Goal: Transaction & Acquisition: Purchase product/service

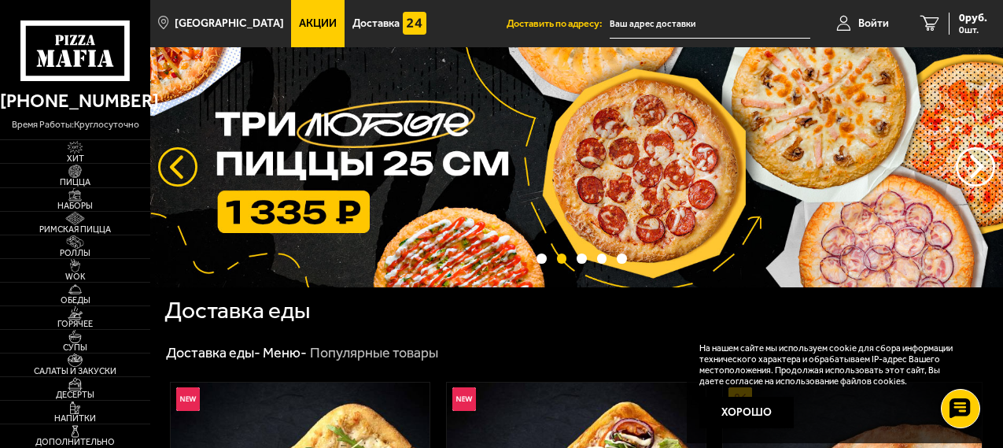
click at [186, 167] on button "следующий" at bounding box center [177, 166] width 39 height 39
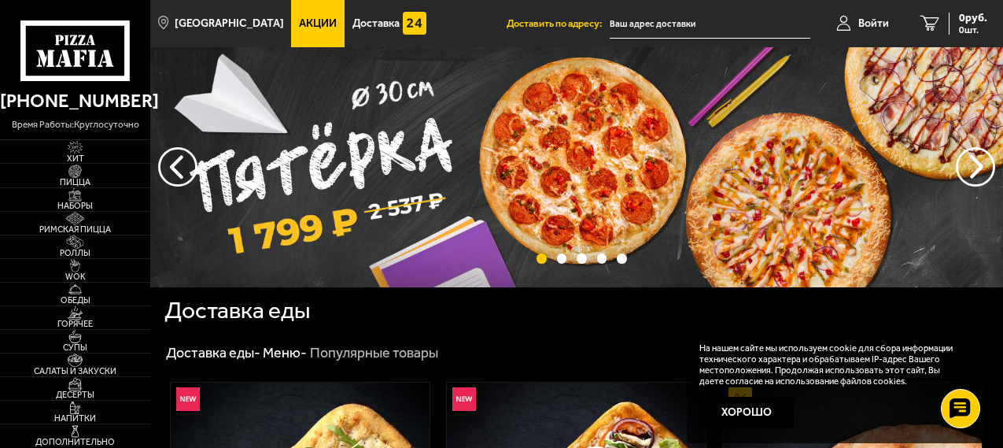
click at [495, 152] on img at bounding box center [576, 167] width 853 height 240
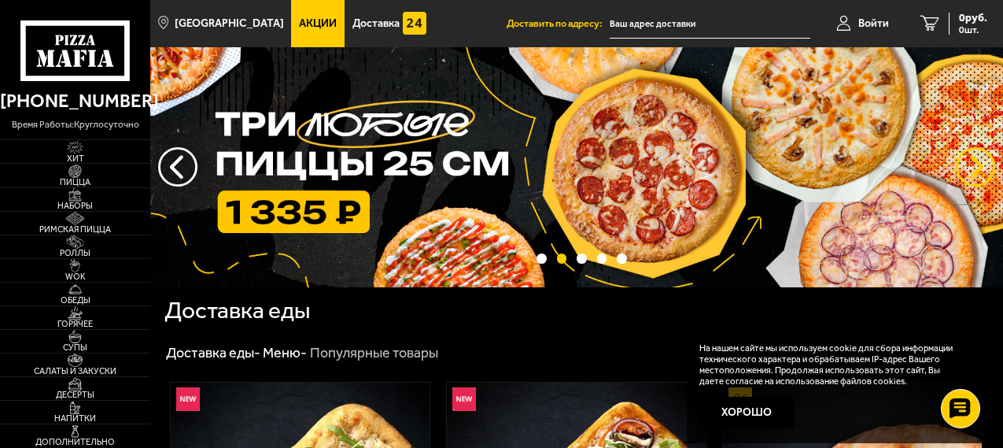
click at [961, 172] on button "предыдущий" at bounding box center [975, 166] width 39 height 39
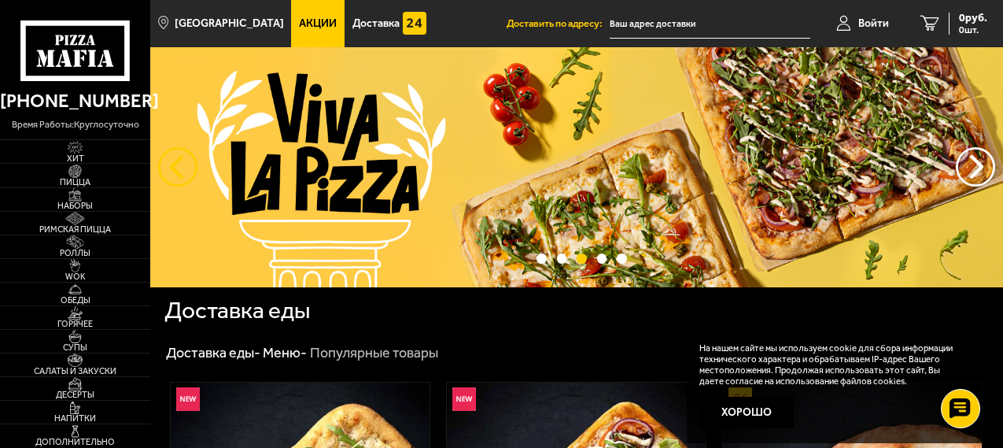
click at [178, 168] on button "следующий" at bounding box center [177, 166] width 39 height 39
click at [163, 173] on button "следующий" at bounding box center [177, 166] width 39 height 39
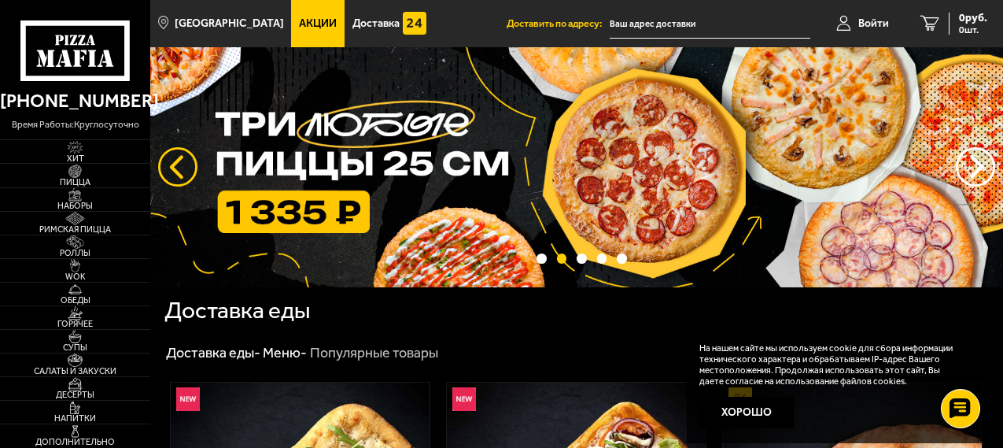
click at [161, 164] on button "следующий" at bounding box center [177, 166] width 39 height 39
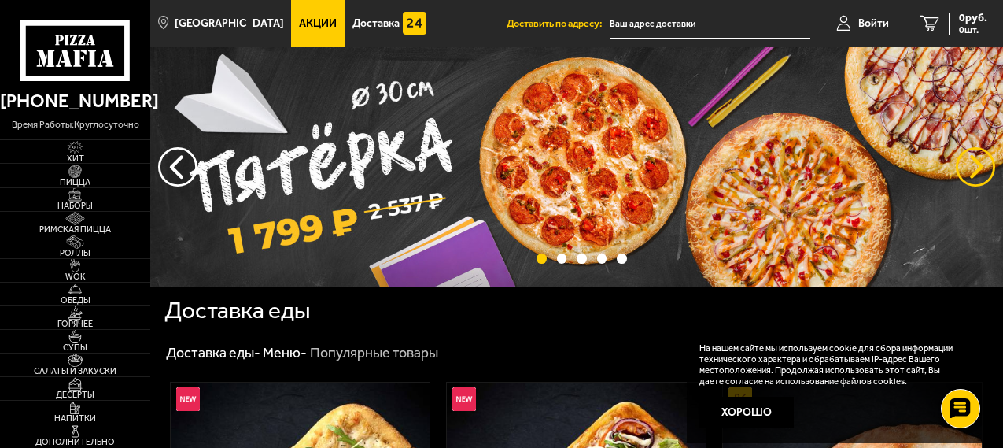
click at [982, 176] on button "предыдущий" at bounding box center [975, 166] width 39 height 39
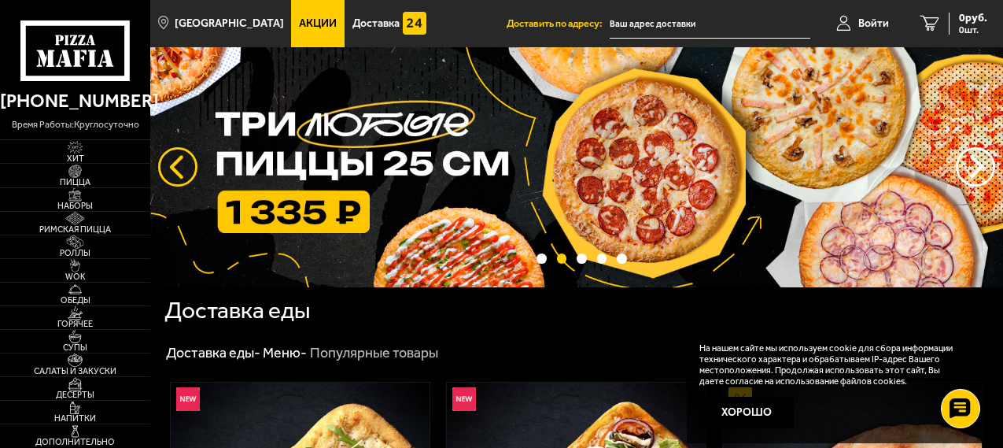
click at [164, 150] on button "следующий" at bounding box center [177, 166] width 39 height 39
click at [970, 165] on button "предыдущий" at bounding box center [975, 166] width 39 height 39
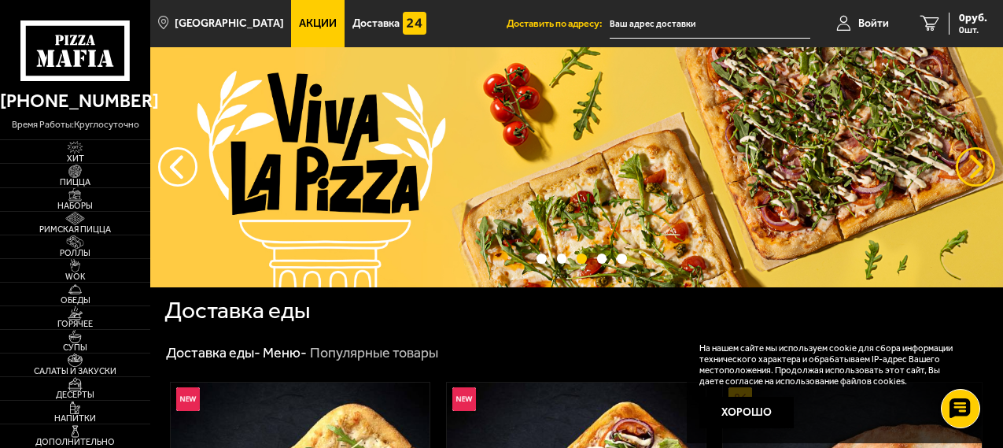
click at [970, 165] on button "предыдущий" at bounding box center [975, 166] width 39 height 39
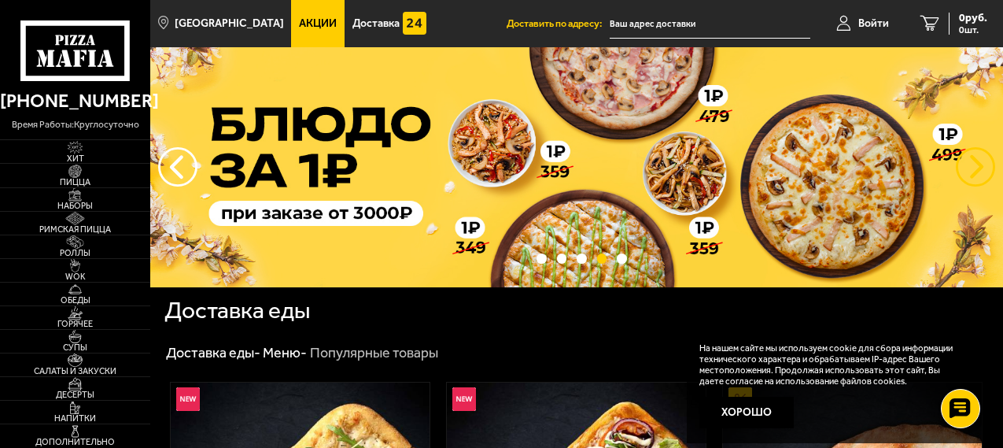
click at [970, 165] on button "предыдущий" at bounding box center [975, 166] width 39 height 39
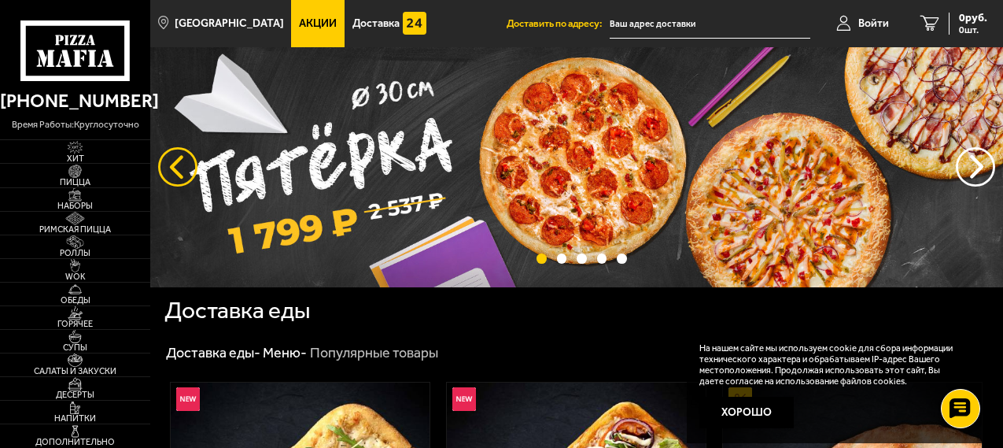
click at [183, 156] on button "следующий" at bounding box center [177, 166] width 39 height 39
click at [182, 156] on button "следующий" at bounding box center [177, 166] width 39 height 39
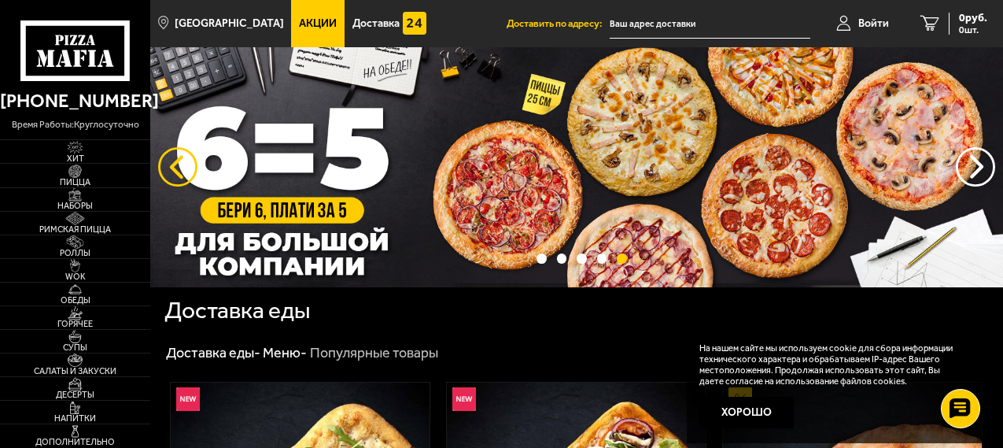
click at [182, 156] on button "следующий" at bounding box center [177, 166] width 39 height 39
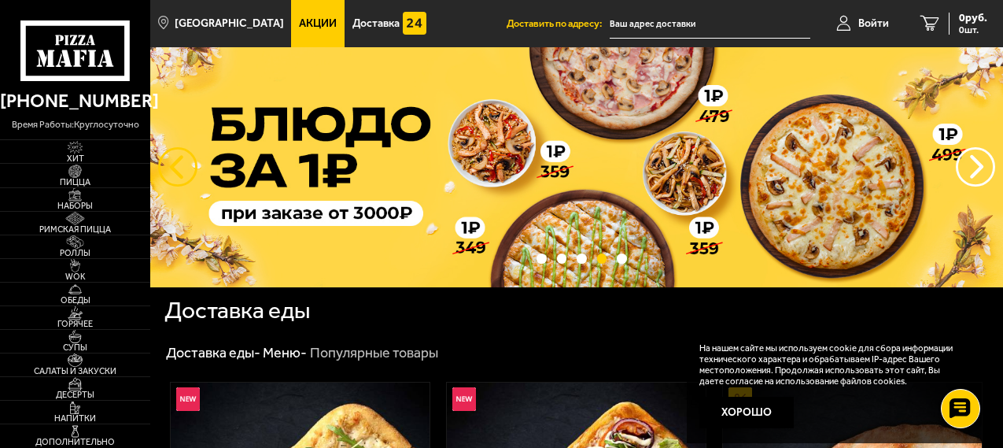
click at [182, 156] on button "следующий" at bounding box center [177, 166] width 39 height 39
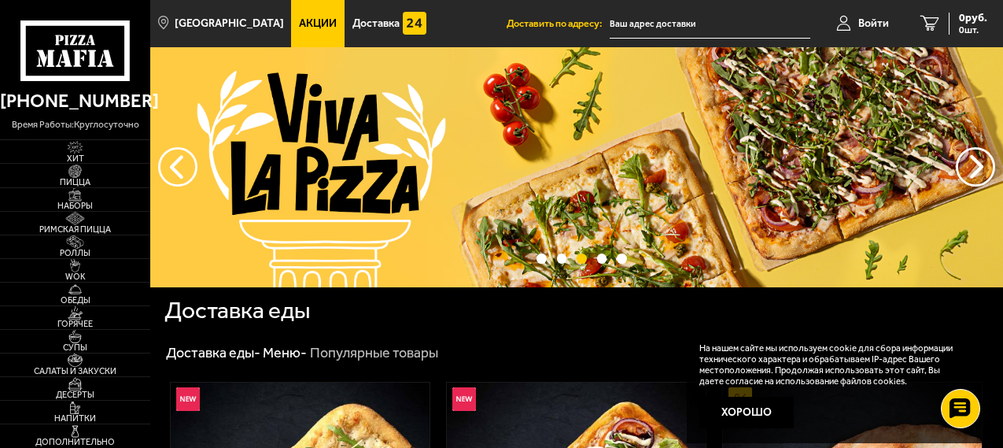
click at [299, 20] on span "Акции" at bounding box center [318, 23] width 38 height 11
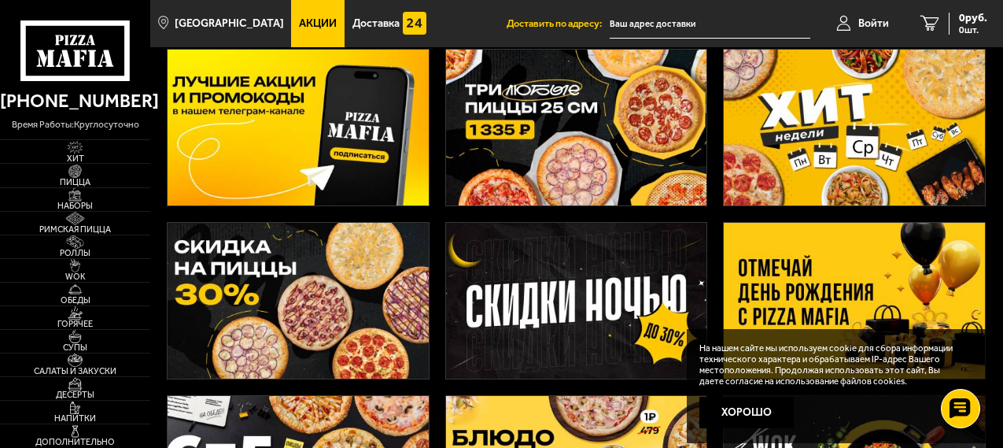
scroll to position [105, 0]
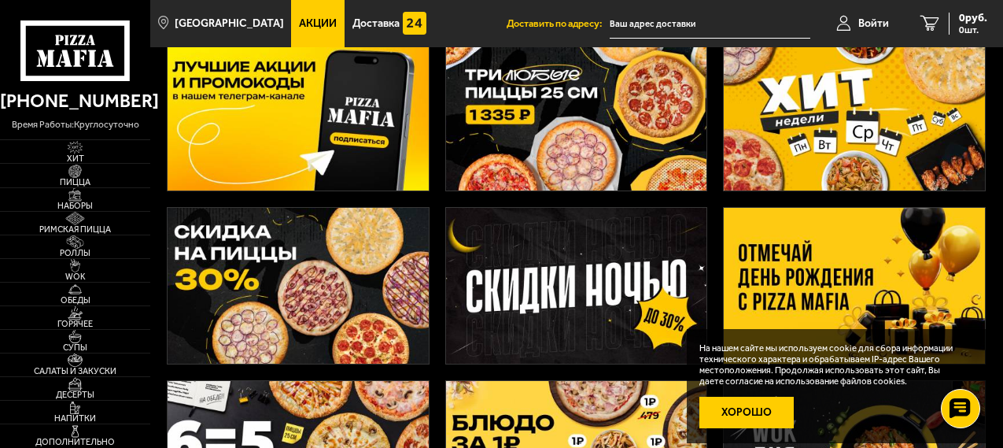
click at [752, 418] on button "Хорошо" at bounding box center [746, 412] width 94 height 31
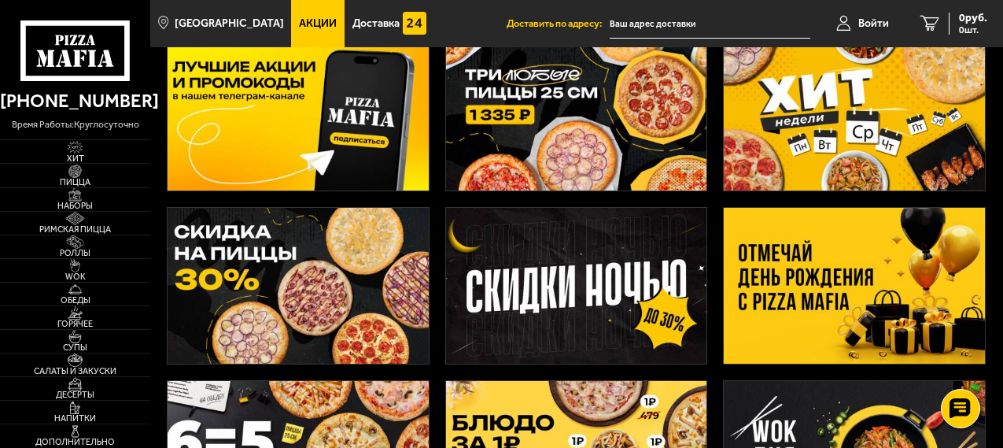
click at [607, 324] on img at bounding box center [576, 286] width 261 height 156
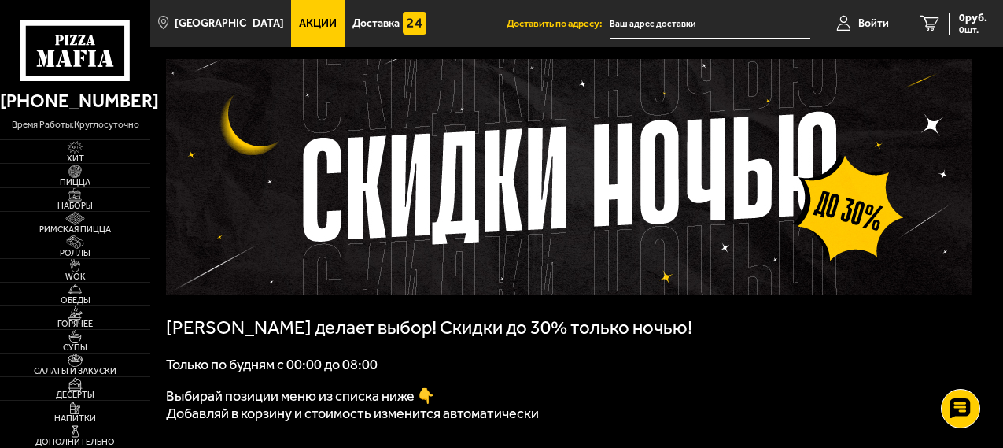
scroll to position [105, 0]
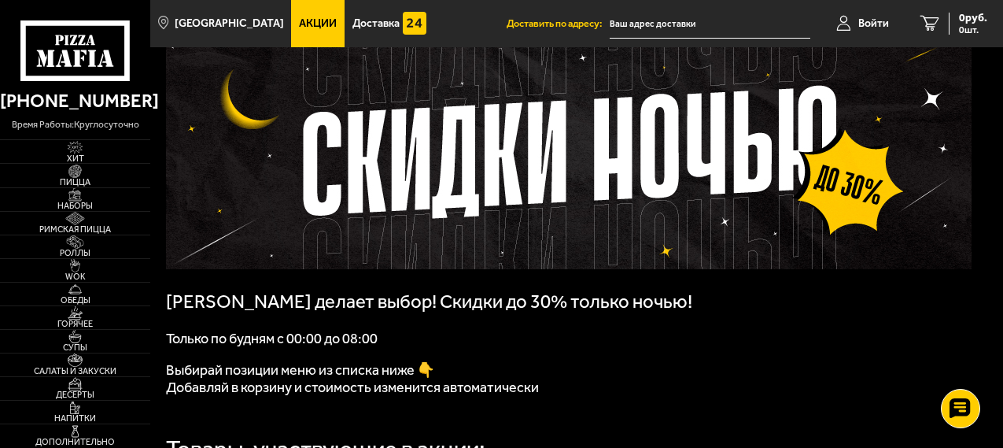
click at [302, 21] on span "Акции" at bounding box center [318, 23] width 38 height 11
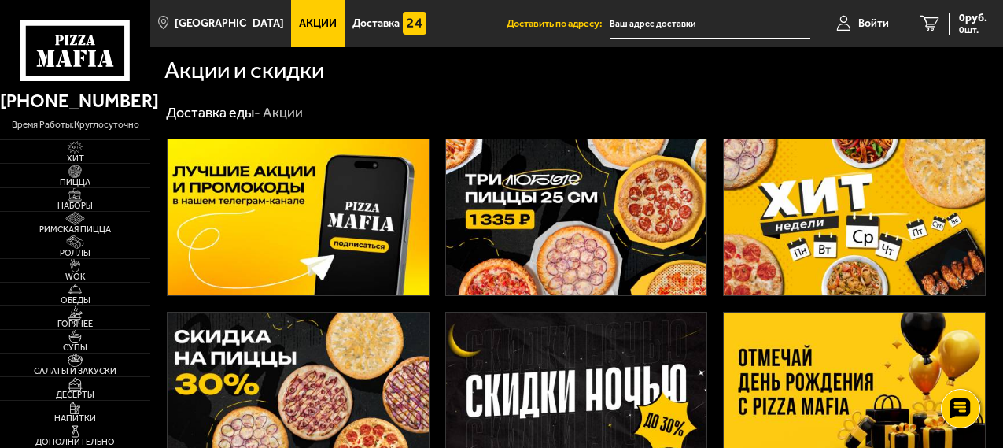
click at [582, 243] on img at bounding box center [576, 217] width 261 height 156
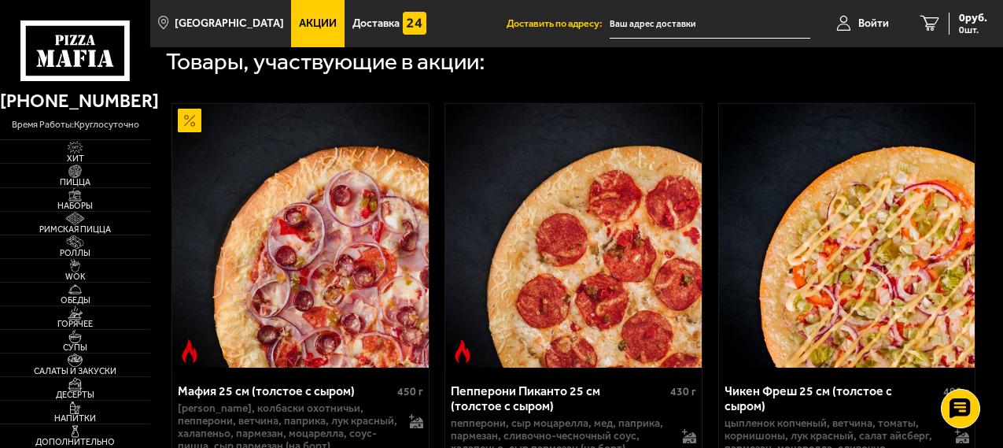
scroll to position [734, 0]
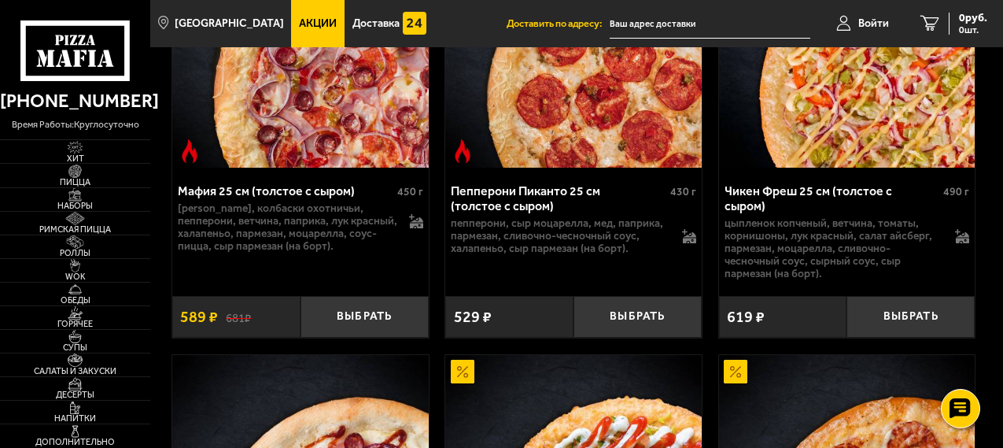
drag, startPoint x: 755, startPoint y: 289, endPoint x: 762, endPoint y: 293, distance: 8.1
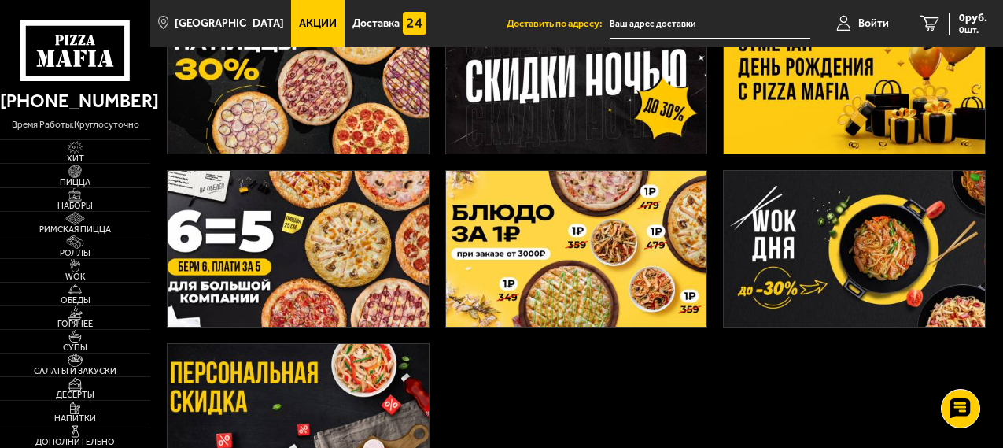
scroll to position [419, 0]
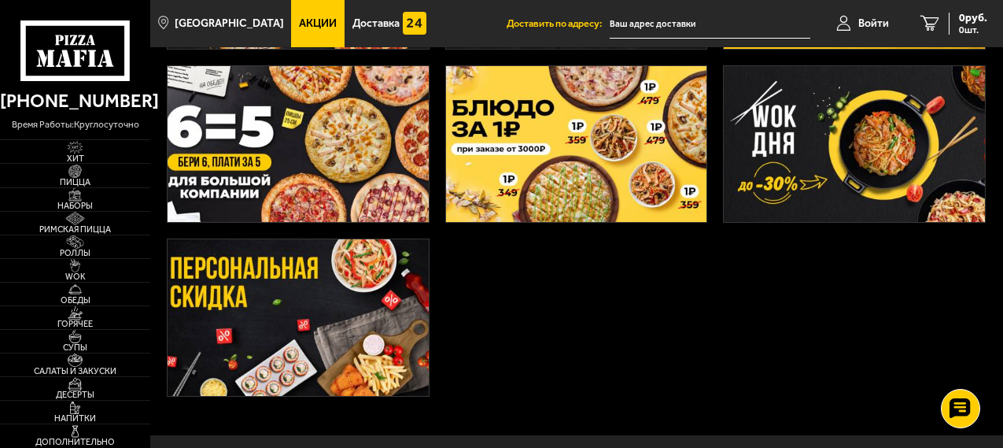
click at [178, 152] on img at bounding box center [298, 144] width 261 height 156
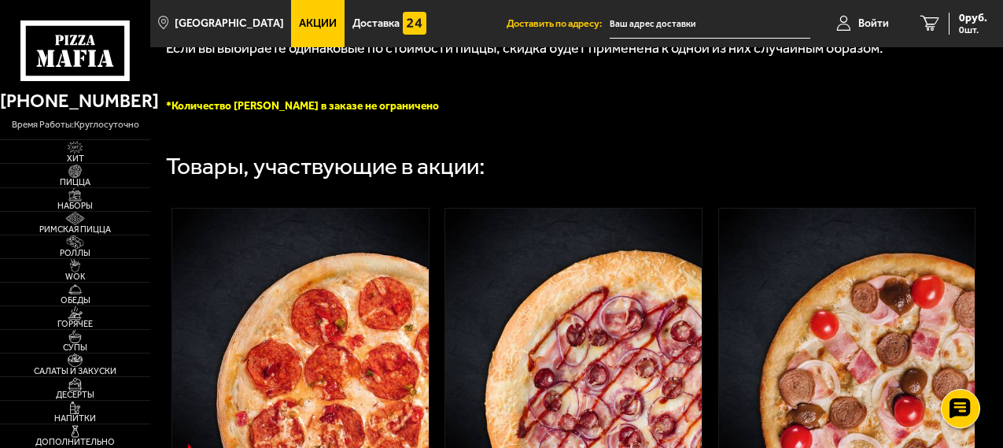
scroll to position [525, 0]
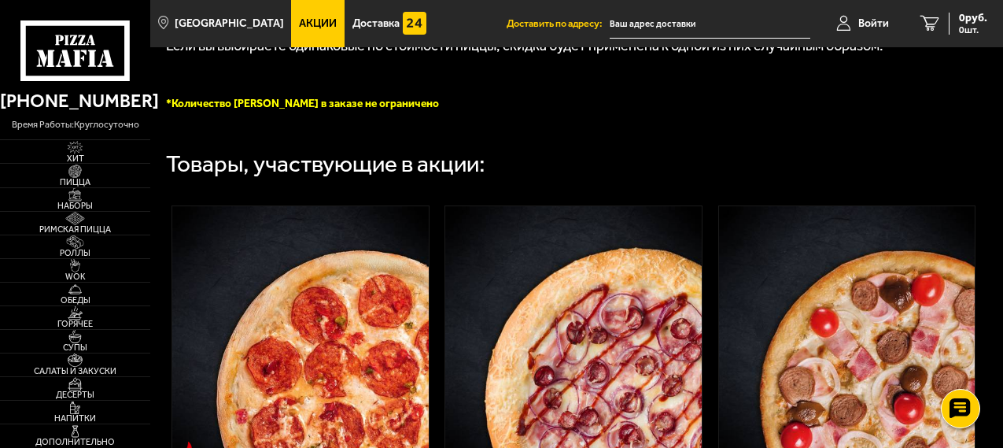
click at [79, 61] on use at bounding box center [77, 58] width 8 height 17
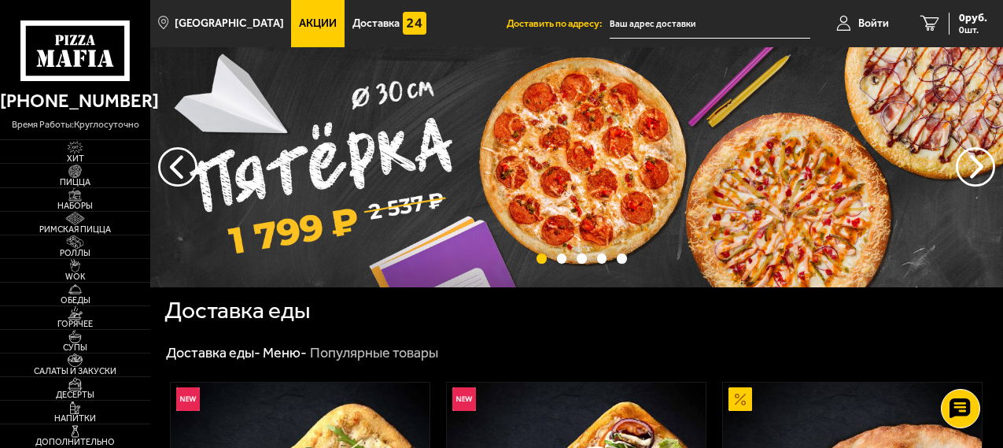
click at [408, 154] on img at bounding box center [576, 167] width 853 height 240
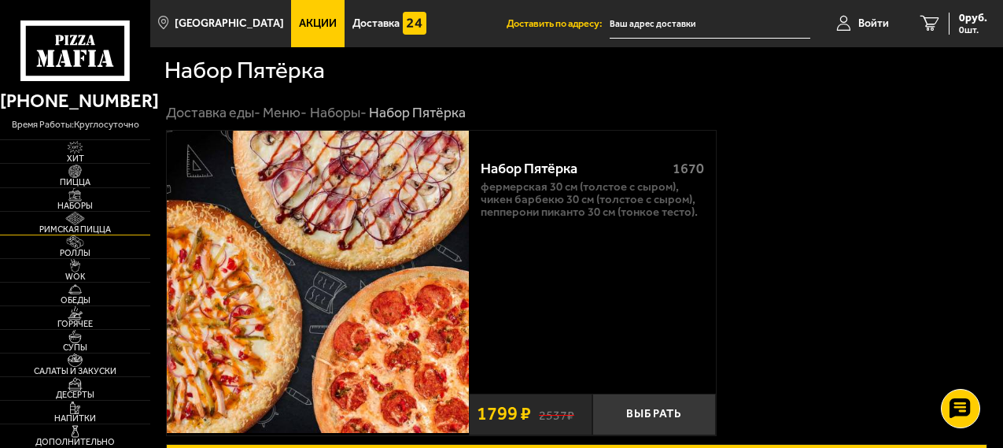
click at [90, 224] on img at bounding box center [75, 218] width 40 height 13
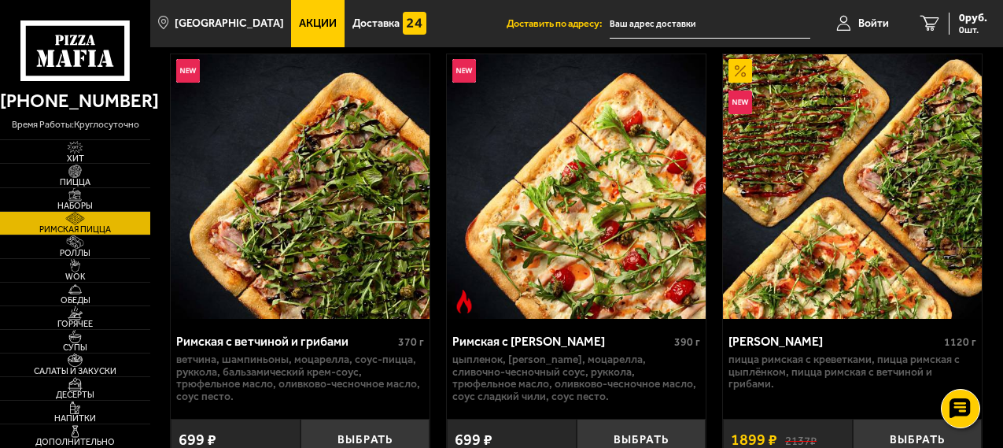
scroll to position [629, 0]
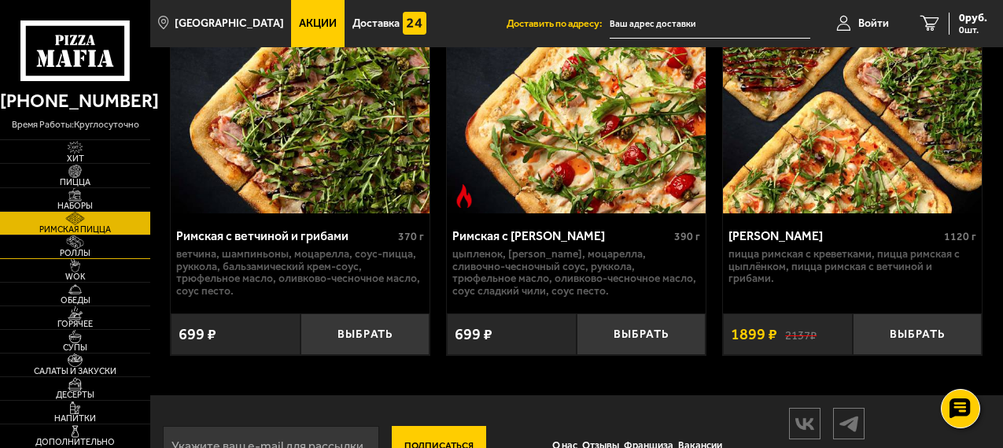
click at [33, 252] on span "Роллы" at bounding box center [75, 253] width 150 height 9
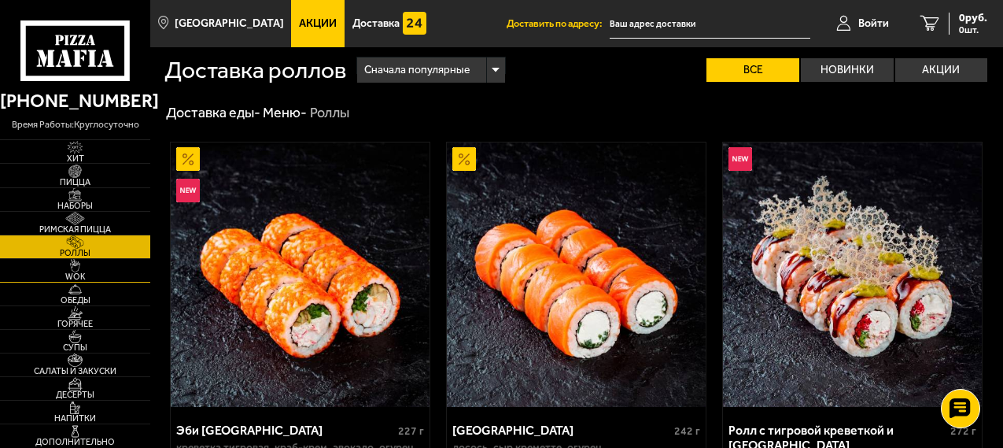
click at [36, 282] on link "WOK" at bounding box center [75, 270] width 150 height 23
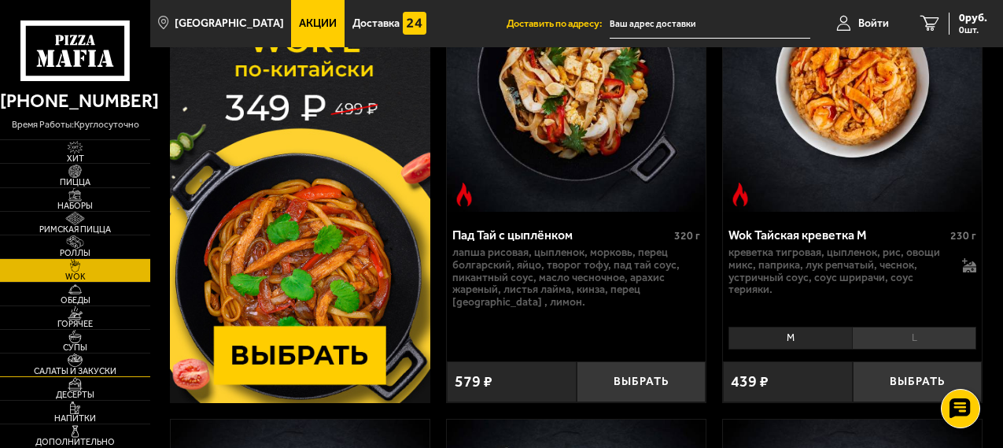
scroll to position [209, 0]
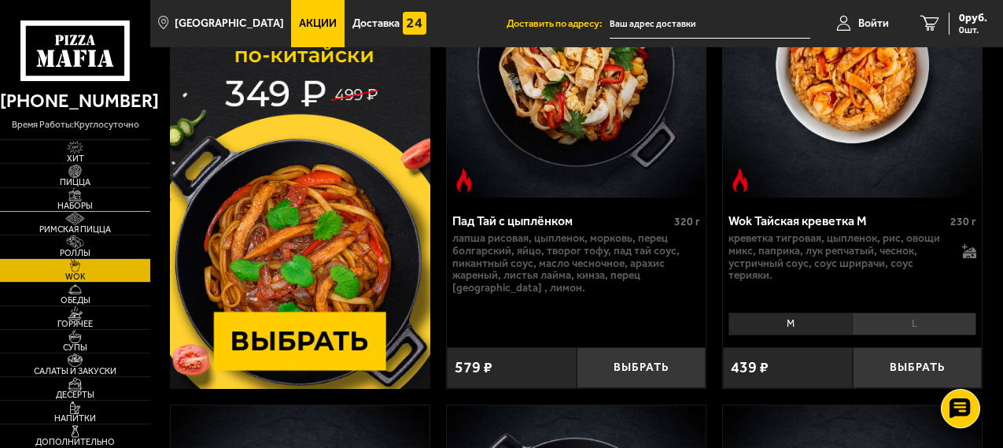
click at [64, 195] on img at bounding box center [75, 194] width 40 height 13
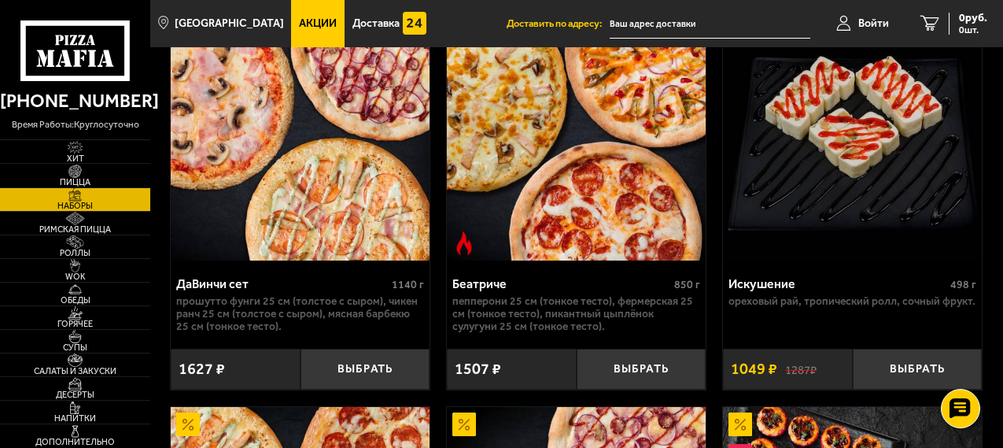
scroll to position [1364, 0]
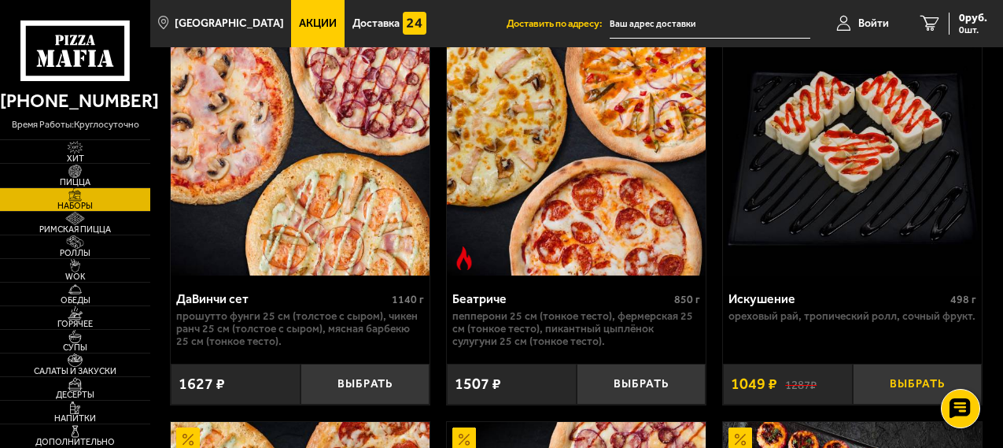
click at [875, 391] on button "Выбрать" at bounding box center [918, 385] width 130 height 42
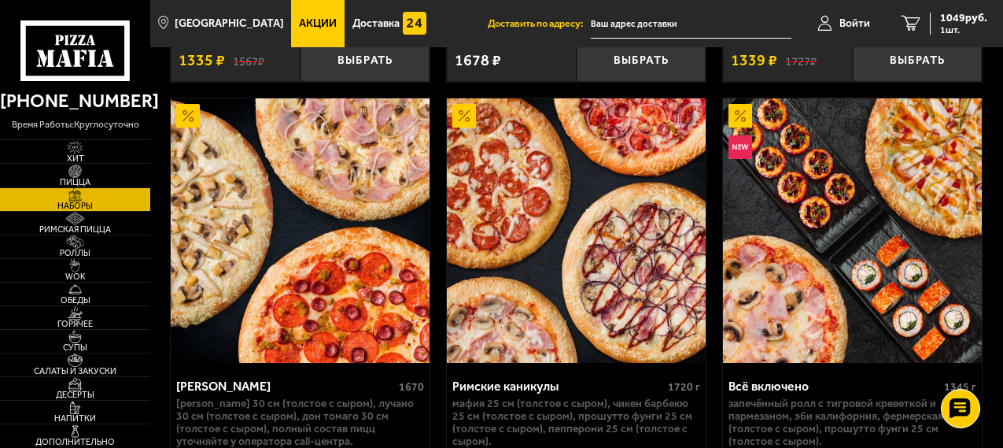
scroll to position [2203, 0]
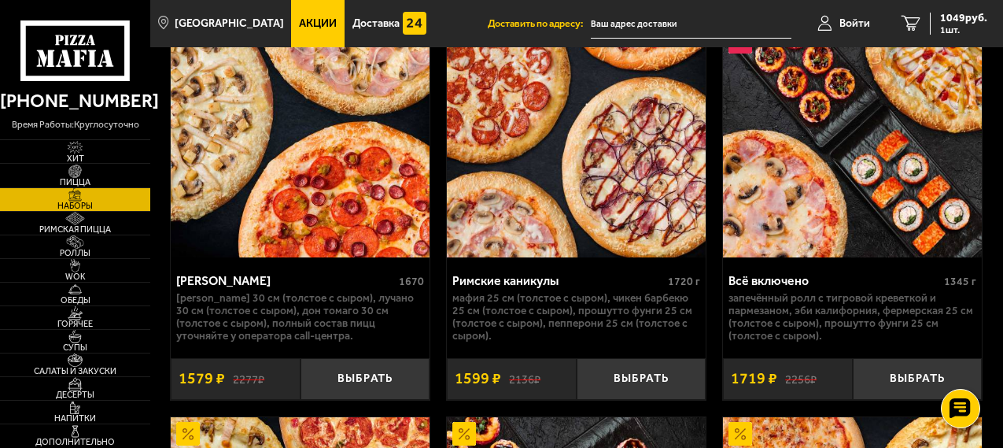
click at [572, 236] on img at bounding box center [576, 125] width 259 height 264
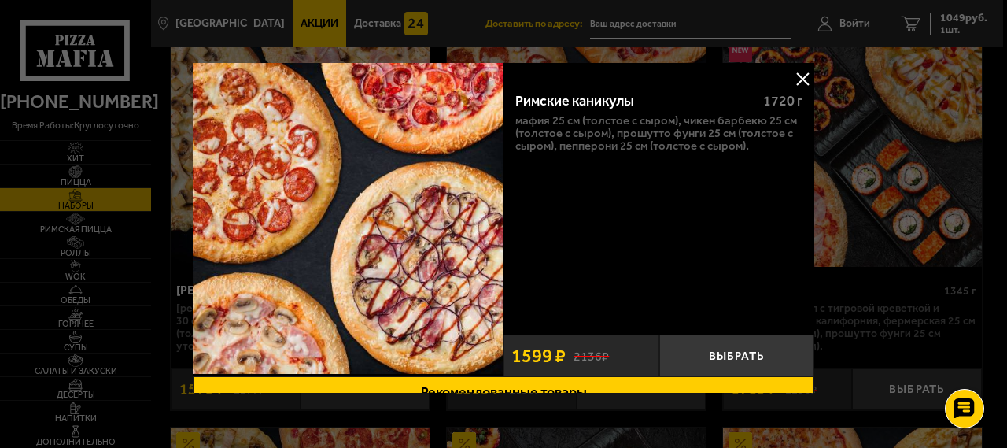
click at [799, 79] on button at bounding box center [803, 79] width 24 height 24
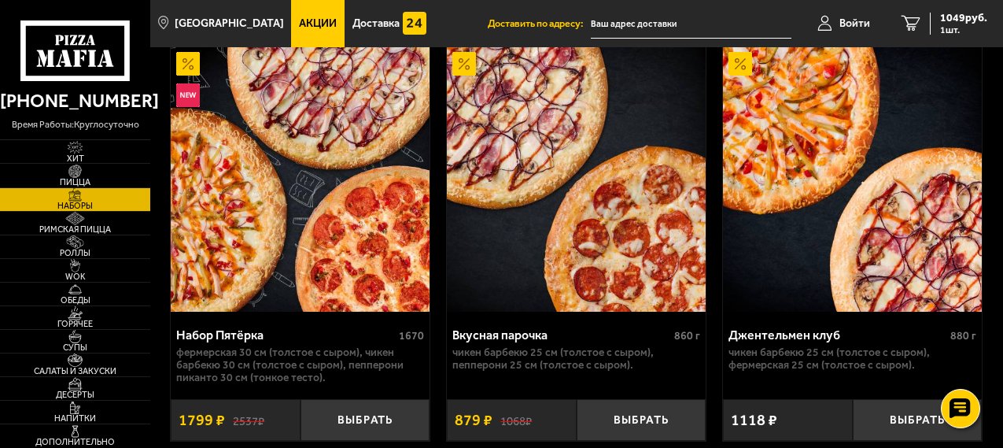
scroll to position [105, 0]
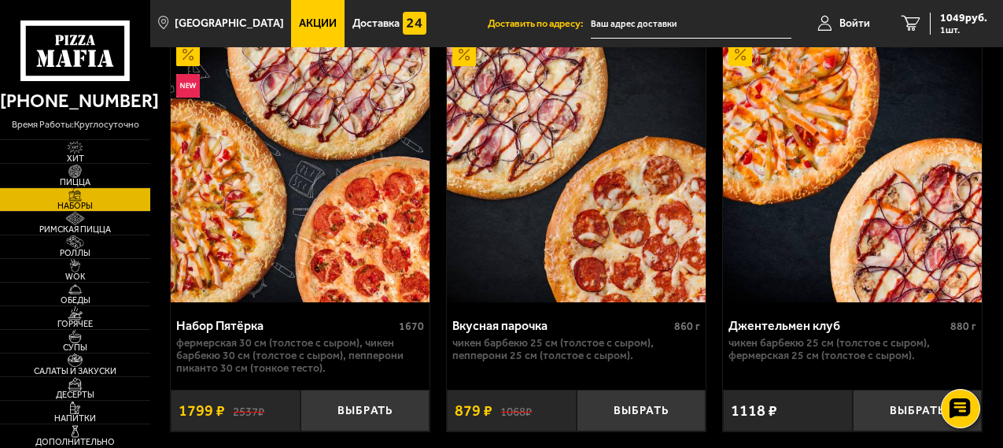
click at [76, 39] on icon at bounding box center [75, 50] width 110 height 61
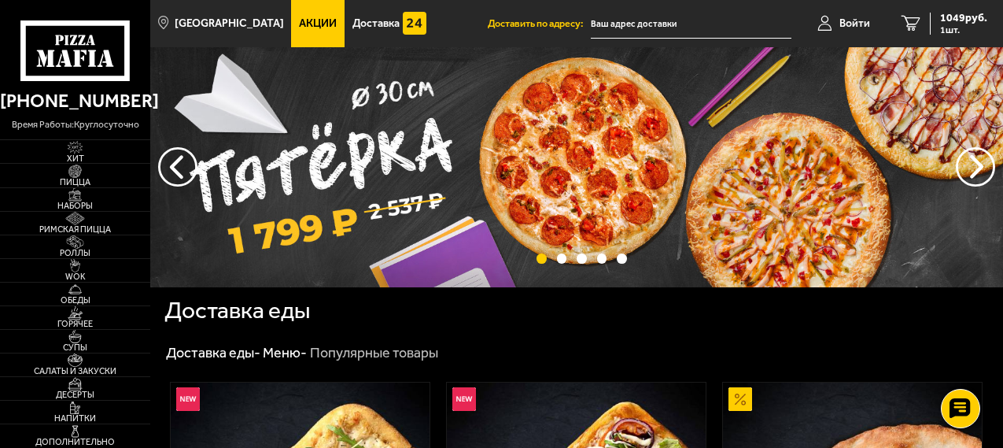
click at [299, 22] on span "Акции" at bounding box center [318, 23] width 38 height 11
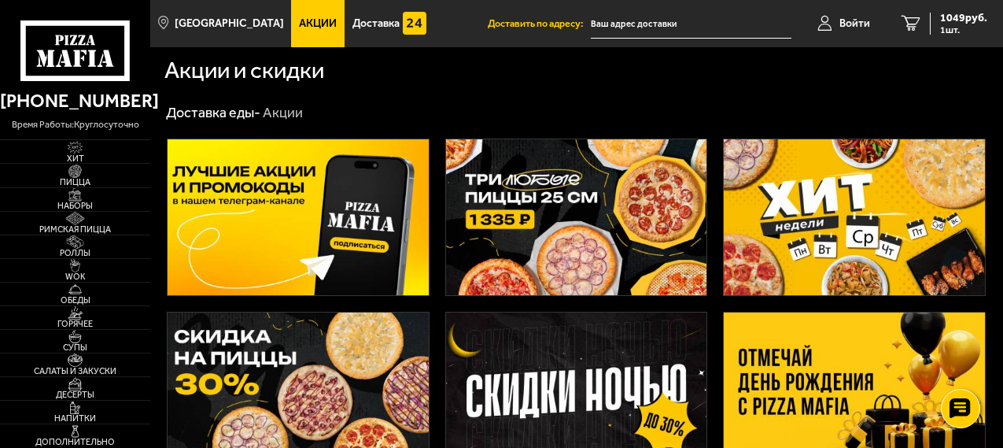
click at [300, 32] on link "Акции" at bounding box center [318, 23] width 54 height 47
click at [550, 250] on img at bounding box center [576, 217] width 261 height 156
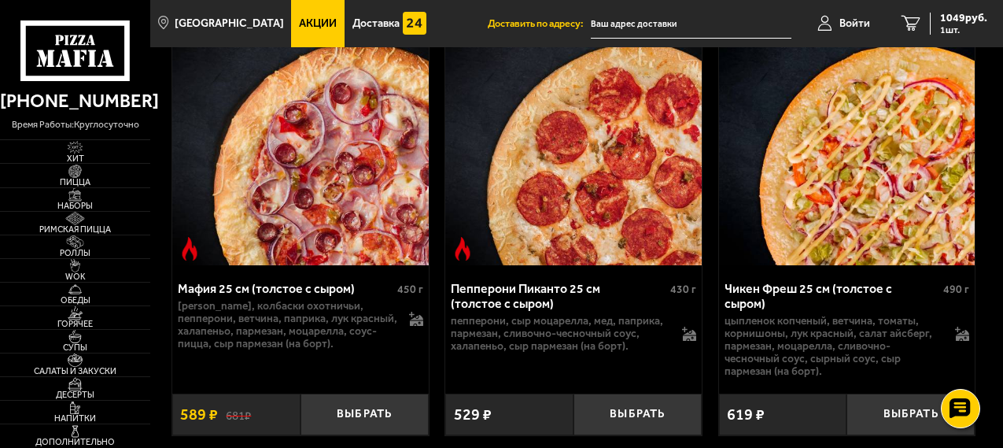
scroll to position [734, 0]
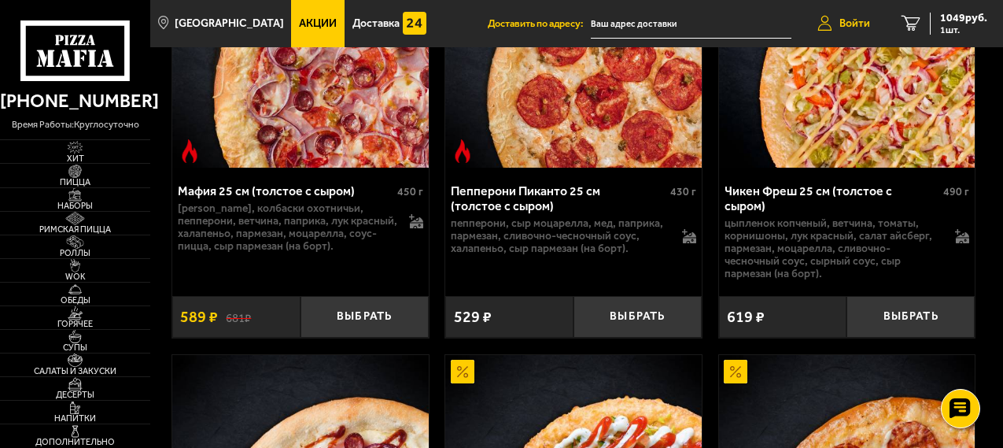
click at [829, 14] on link "Войти" at bounding box center [844, 23] width 84 height 47
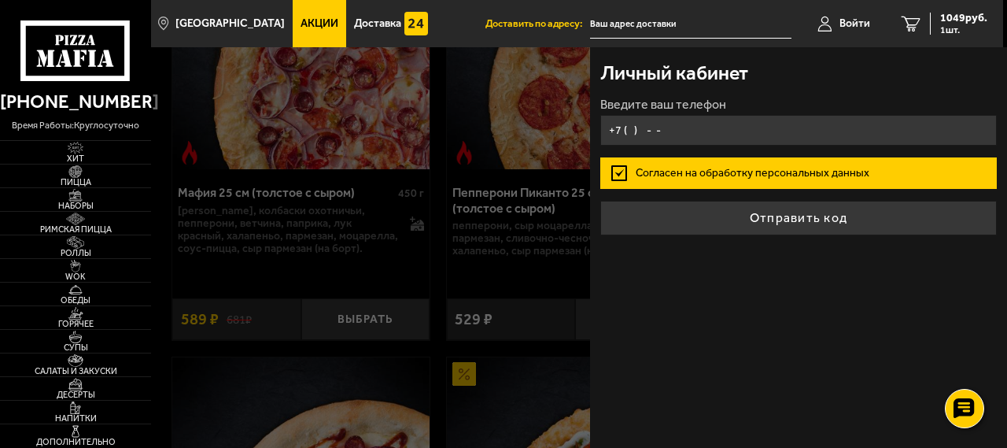
click at [679, 126] on input "+7 ( ) - -" at bounding box center [798, 130] width 396 height 31
type input "[PHONE_NUMBER]"
click at [620, 172] on label "Согласен на обработку персональных данных" at bounding box center [798, 172] width 396 height 31
click at [0, 0] on input "Согласен на обработку персональных данных" at bounding box center [0, 0] width 0 height 0
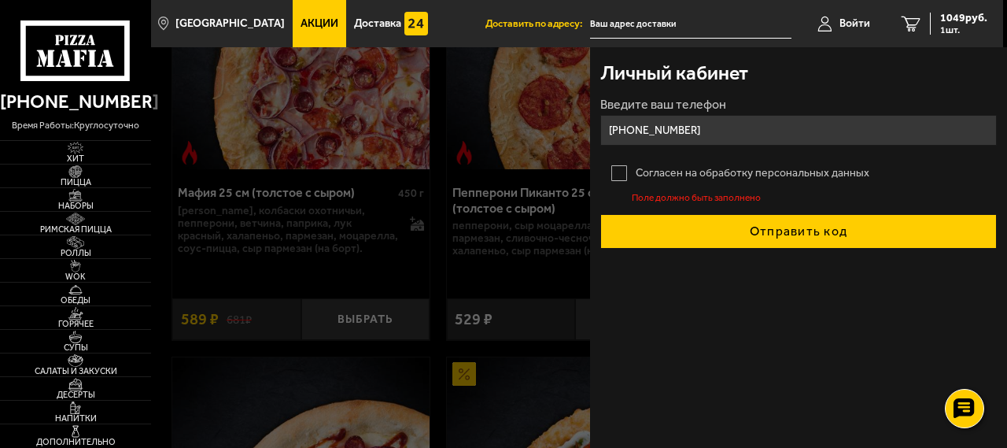
click at [787, 231] on button "Отправить код" at bounding box center [798, 231] width 396 height 35
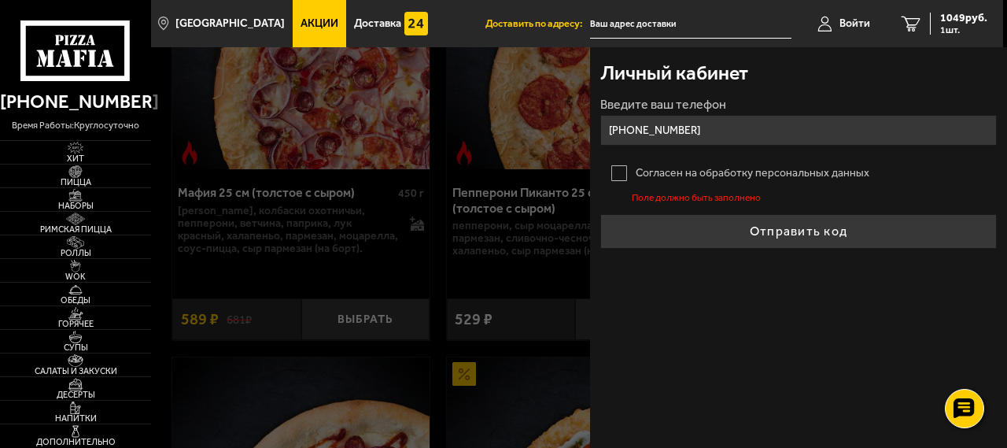
click at [617, 172] on label "Согласен на обработку персональных данных" at bounding box center [798, 172] width 396 height 31
click at [0, 0] on input "Согласен на обработку персональных данных" at bounding box center [0, 0] width 0 height 0
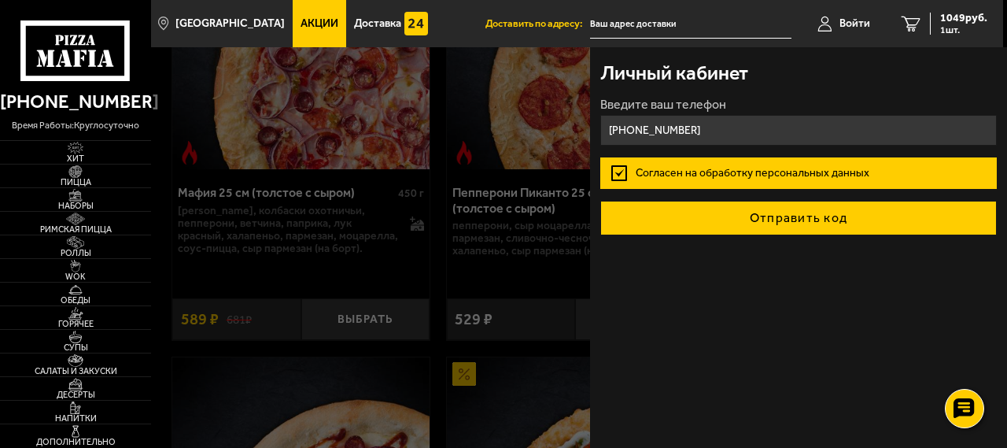
click at [673, 224] on button "Отправить код" at bounding box center [798, 218] width 396 height 35
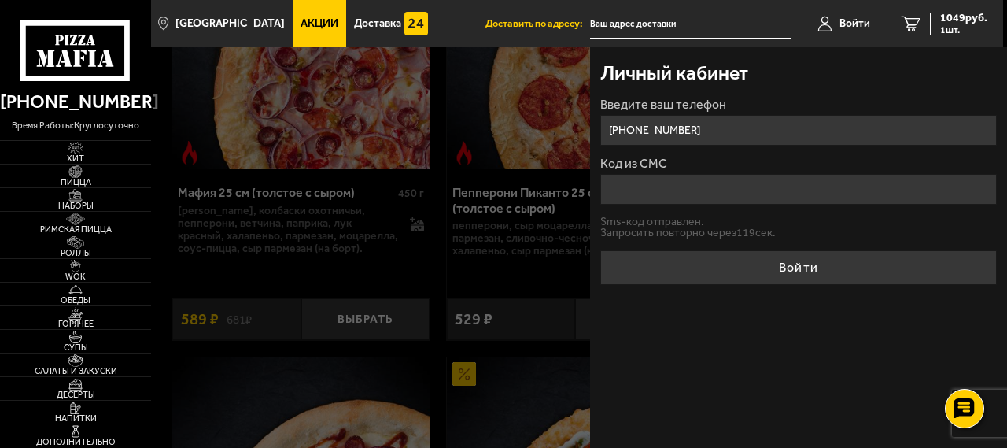
click at [704, 177] on input "Код из СМС" at bounding box center [798, 189] width 396 height 31
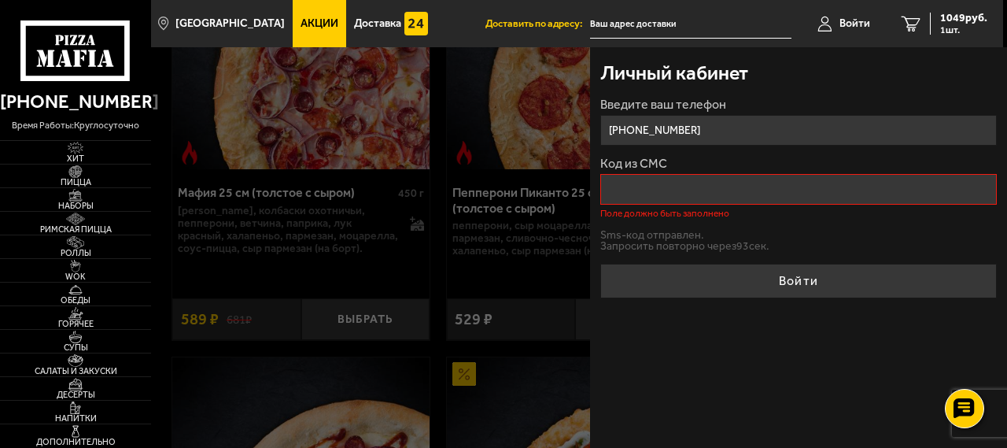
click at [744, 177] on input "Код из СМС" at bounding box center [798, 189] width 396 height 31
click at [664, 190] on input "Код из СМС" at bounding box center [798, 189] width 396 height 31
click at [719, 124] on input "[PHONE_NUMBER]" at bounding box center [798, 130] width 396 height 31
click at [774, 124] on input "[PHONE_NUMBER]" at bounding box center [798, 130] width 396 height 31
click at [743, 348] on div "Личный кабинет Введите ваш телефон [PHONE_NUMBER] Код из СМС Поле должно быть з…" at bounding box center [798, 247] width 417 height 400
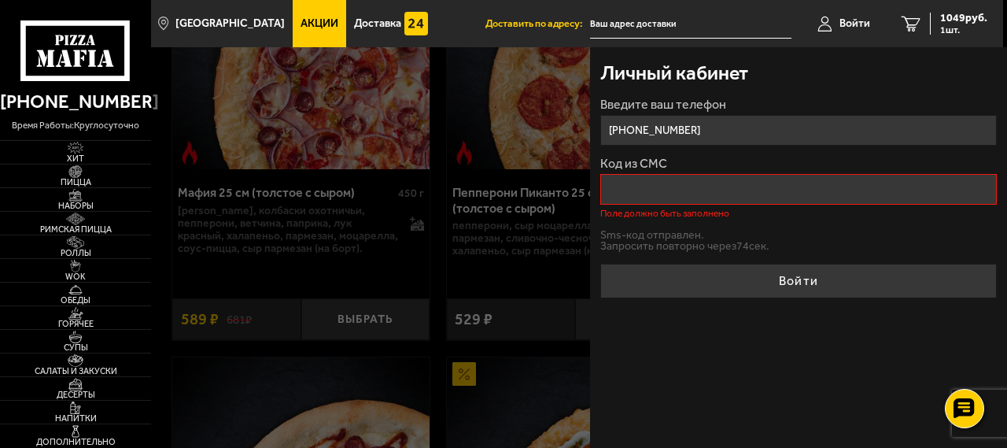
click at [684, 172] on div "Код из СМС Поле должно быть заполнено" at bounding box center [798, 187] width 396 height 61
click at [511, 196] on div at bounding box center [654, 271] width 1007 height 448
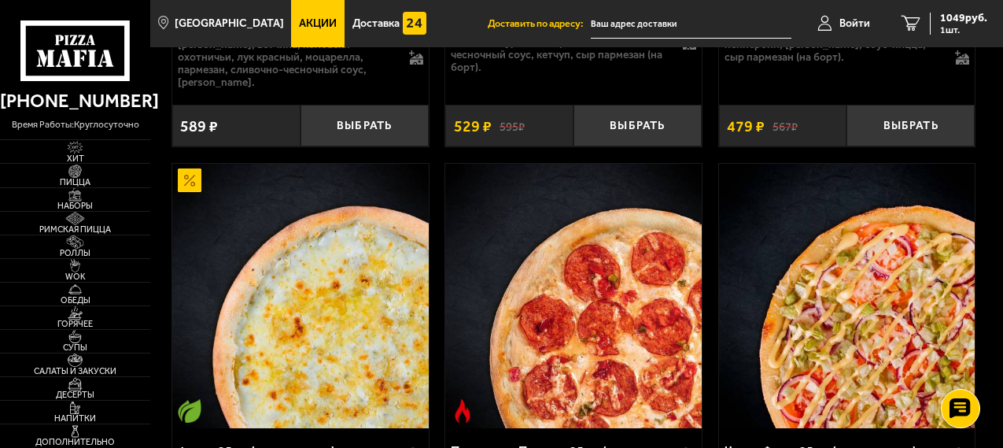
scroll to position [944, 0]
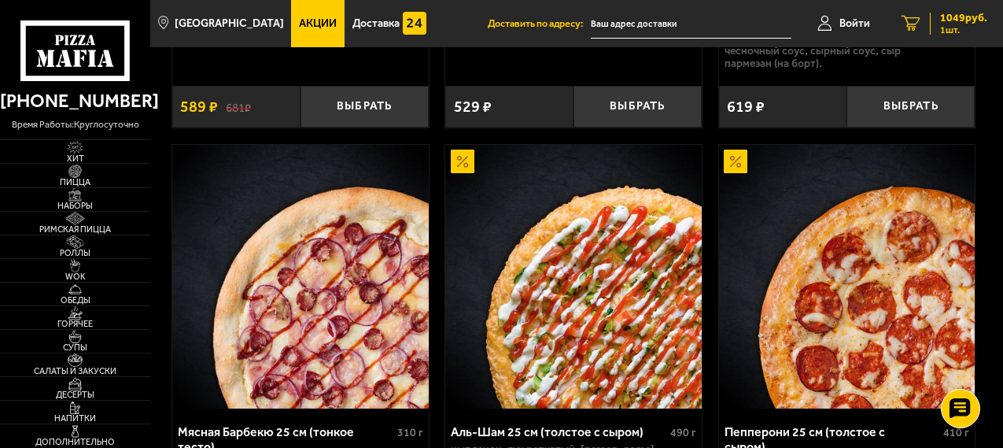
click at [963, 16] on span "1049 руб." at bounding box center [963, 18] width 47 height 11
